Goal: Task Accomplishment & Management: Manage account settings

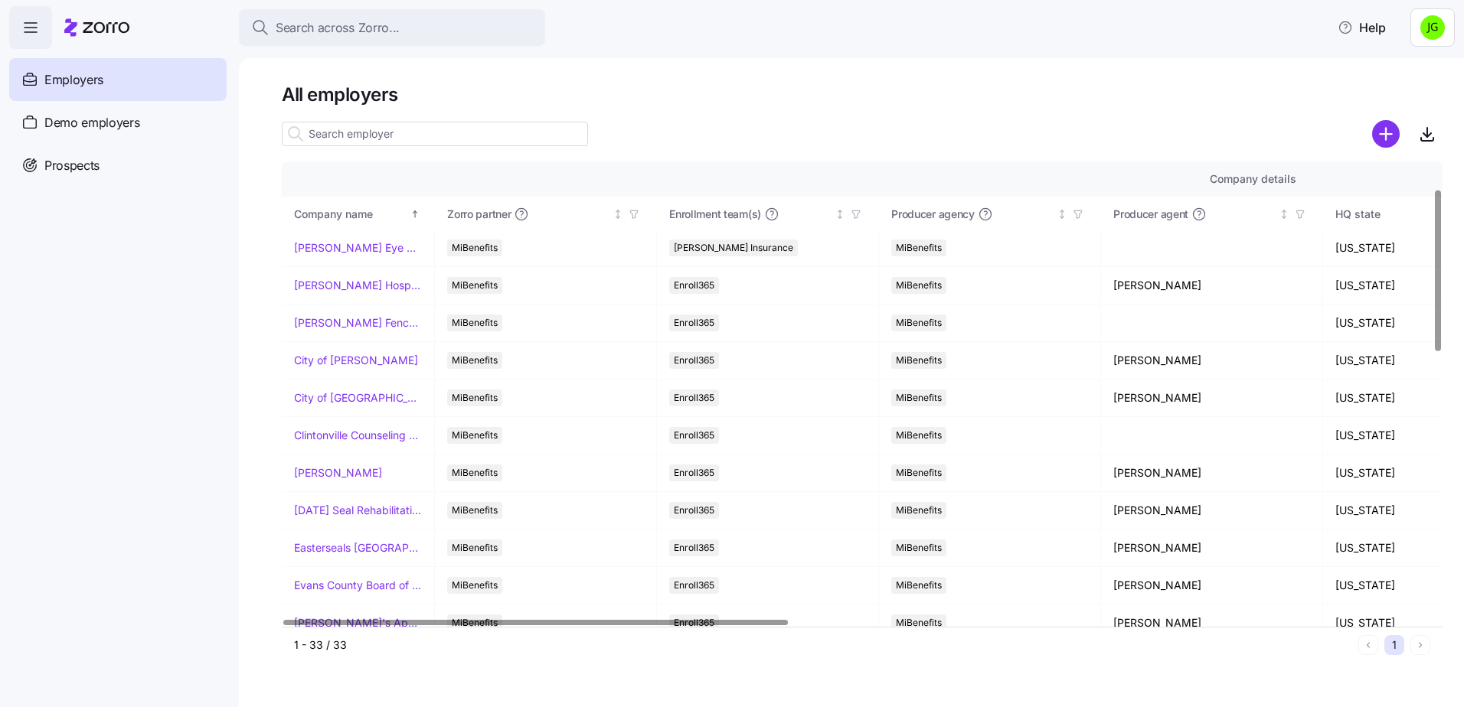
scroll to position [153, 0]
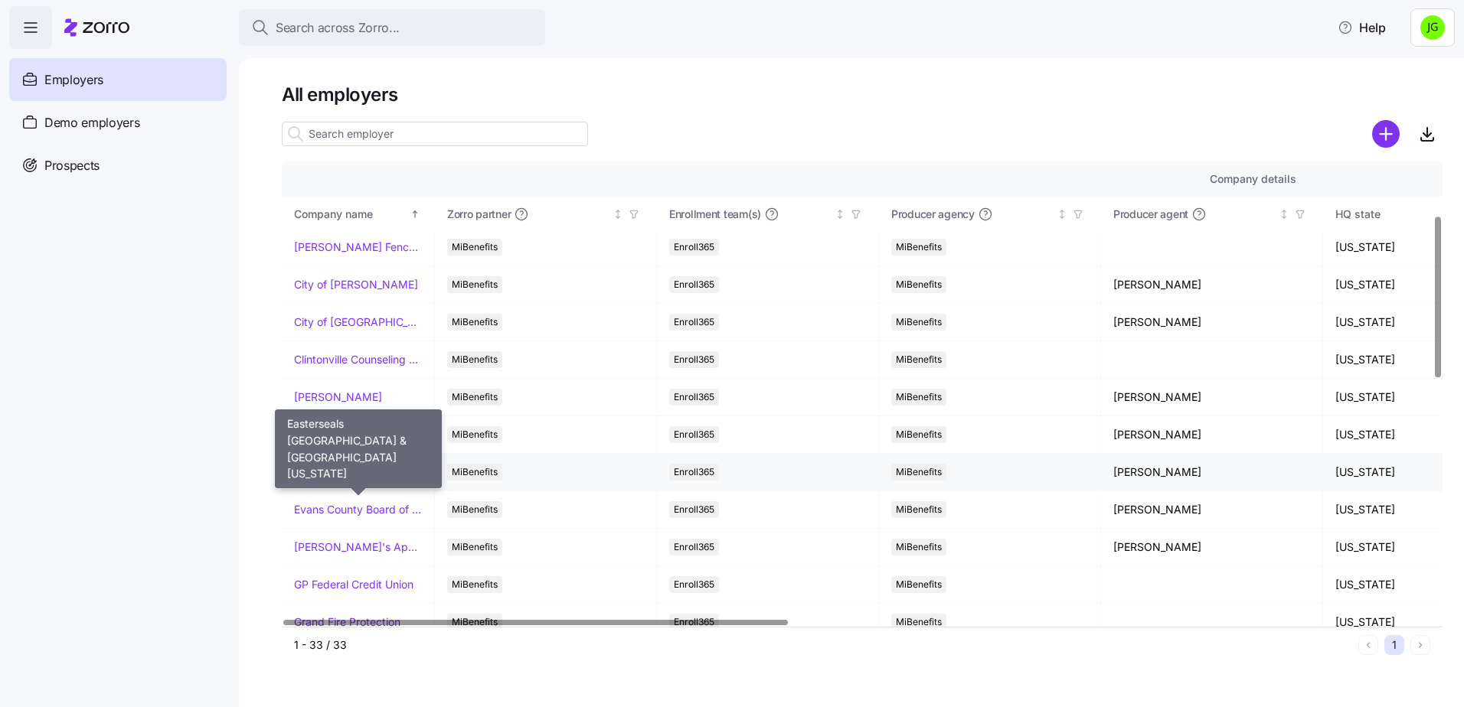
click at [371, 471] on link "Easterseals [GEOGRAPHIC_DATA] & [GEOGRAPHIC_DATA][US_STATE]" at bounding box center [358, 472] width 128 height 15
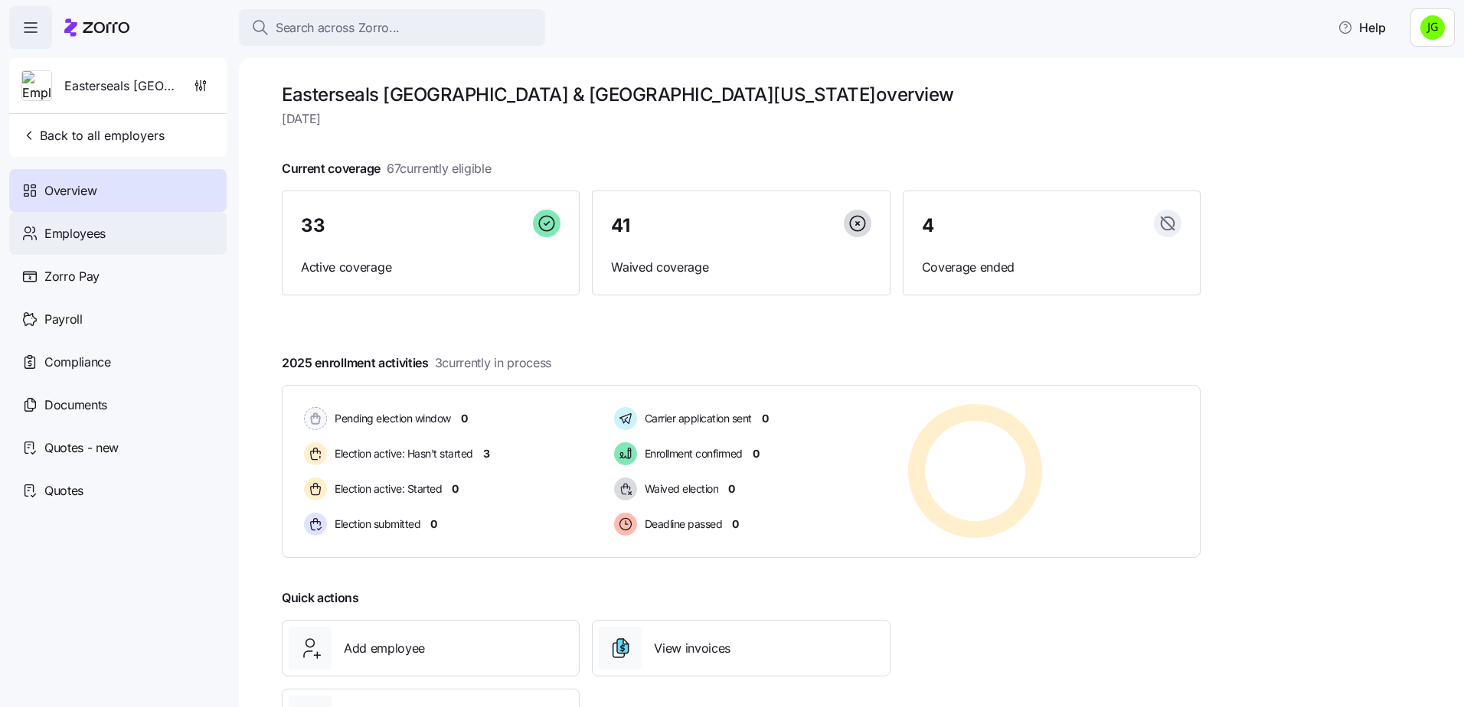
click at [103, 246] on div "Employees" at bounding box center [117, 233] width 217 height 43
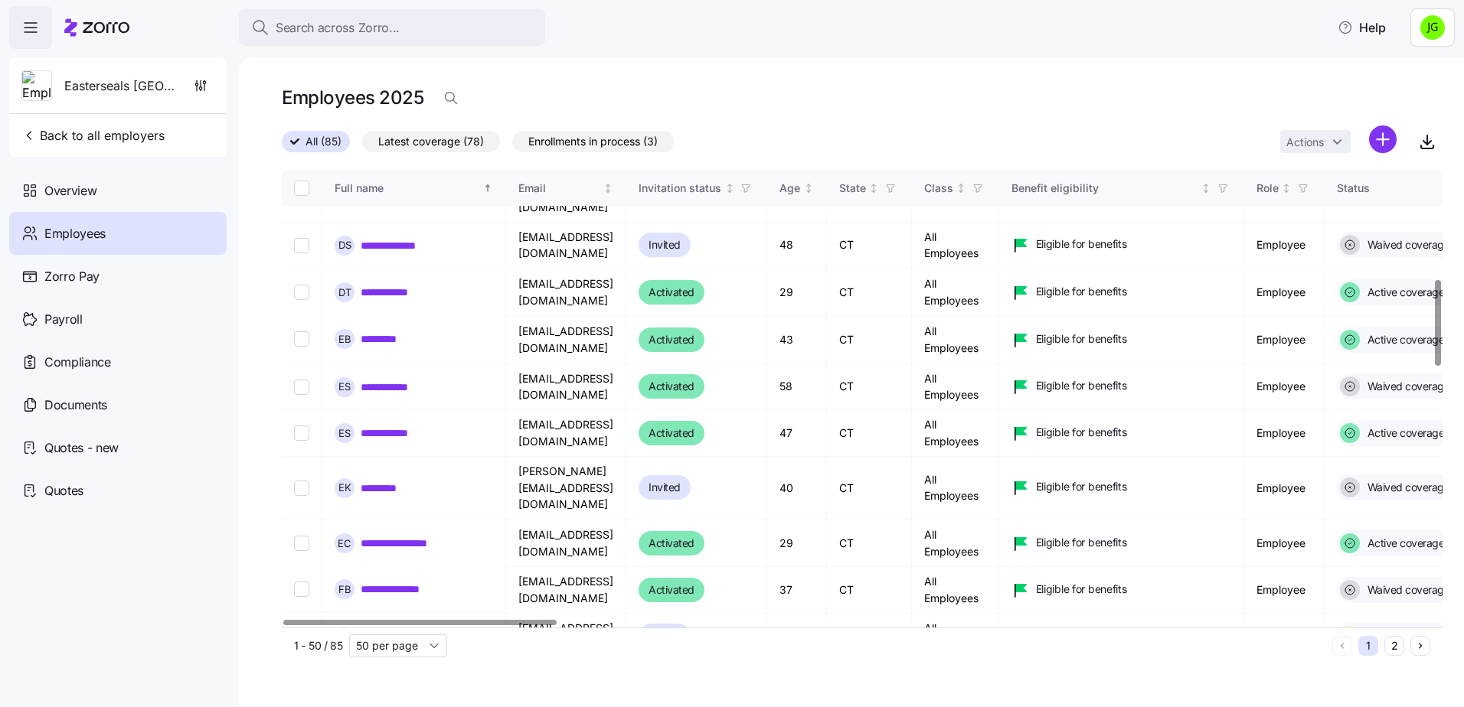
scroll to position [919, 0]
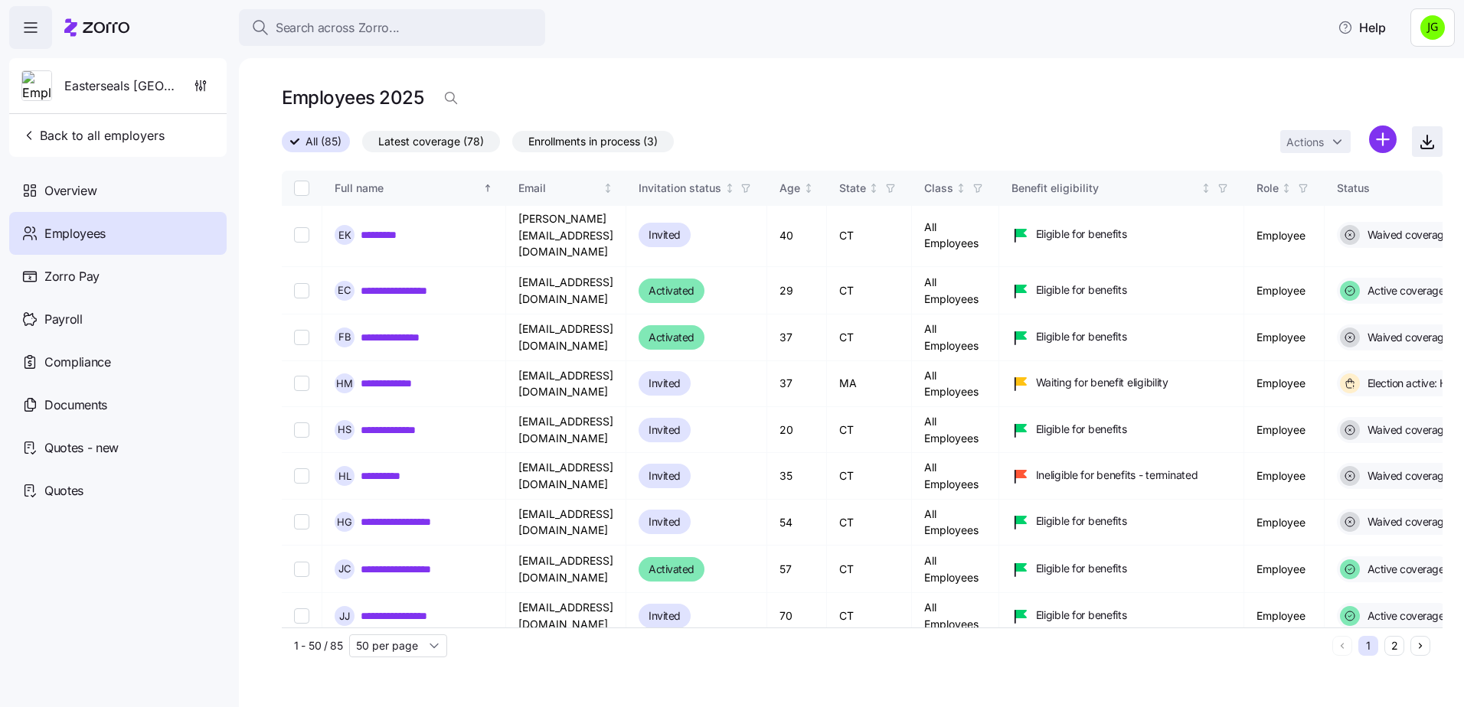
click at [1423, 143] on icon "button" at bounding box center [1427, 141] width 18 height 18
click at [992, 77] on div "**********" at bounding box center [851, 382] width 1225 height 649
